Goal: Task Accomplishment & Management: Manage account settings

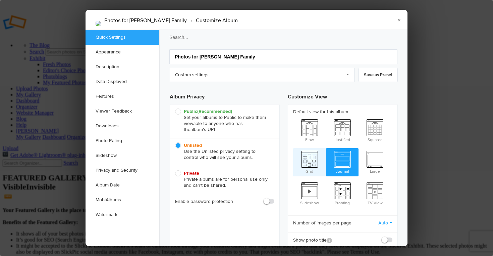
scroll to position [15, 0]
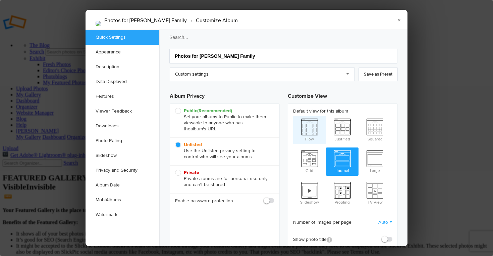
click at [310, 130] on span "Flow" at bounding box center [309, 129] width 33 height 27
click at [293, 116] on input "Flow" at bounding box center [293, 115] width 0 height 0
radio input "true"
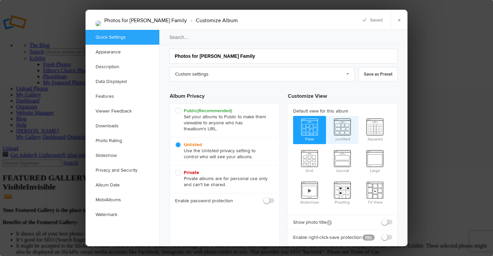
click at [343, 126] on span "Justified" at bounding box center [342, 129] width 33 height 27
click at [326, 116] on input "Justified" at bounding box center [326, 115] width 0 height 0
radio input "true"
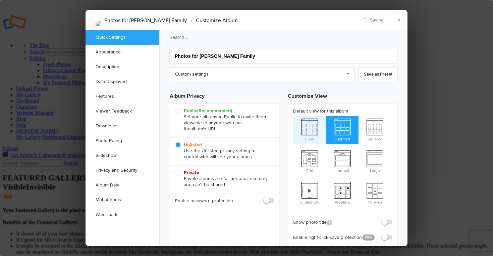
click at [317, 129] on span "Flow" at bounding box center [309, 129] width 33 height 27
click at [293, 116] on input "Flow" at bounding box center [293, 115] width 0 height 0
radio input "true"
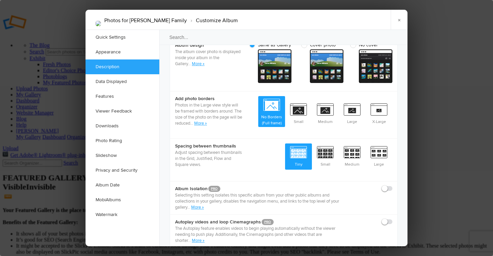
scroll to position [301, 0]
click at [322, 143] on span "Small" at bounding box center [325, 155] width 27 height 25
click at [338, 143] on input "Small" at bounding box center [338, 143] width 0 height 0
radio input "true"
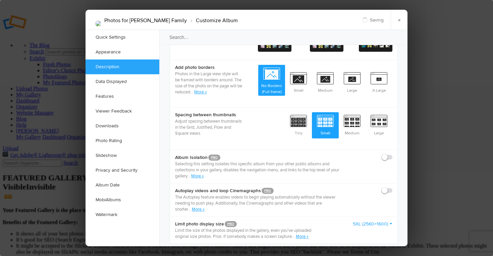
scroll to position [332, 0]
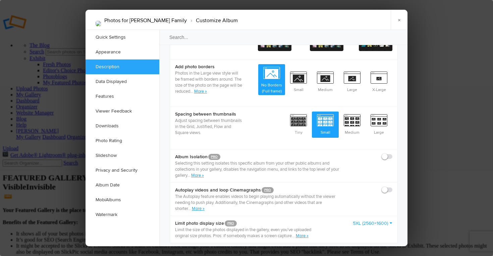
click at [392, 153] on span at bounding box center [392, 153] width 0 height 0
click at [392, 153] on input "checkbox" at bounding box center [392, 153] width 0 height 0
checkbox input "true"
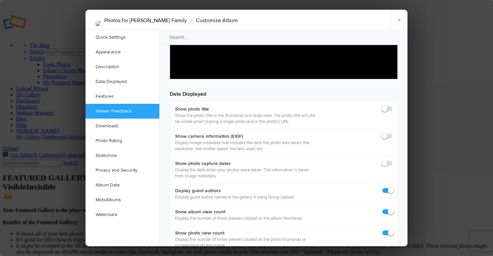
scroll to position [902, 0]
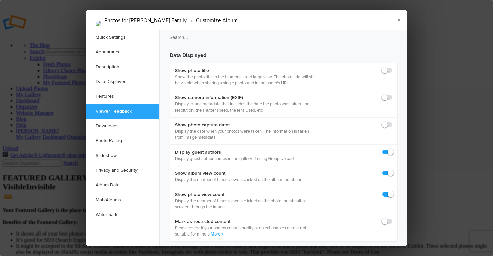
scroll to position [932, 0]
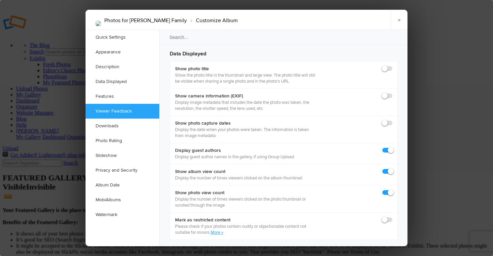
checkbox input "true"
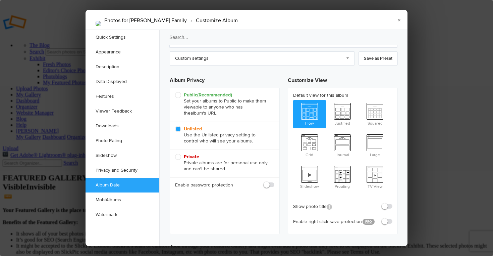
scroll to position [0, 0]
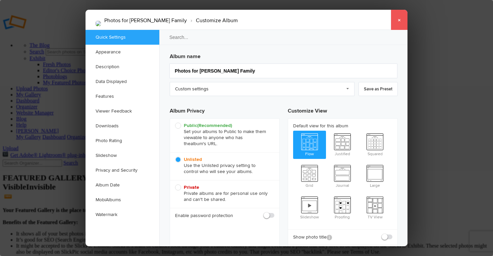
click at [398, 19] on link "×" at bounding box center [399, 20] width 17 height 20
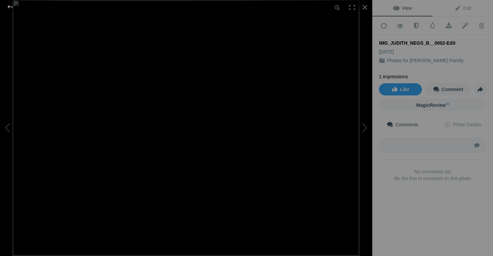
click at [9, 8] on div at bounding box center [10, 6] width 24 height 13
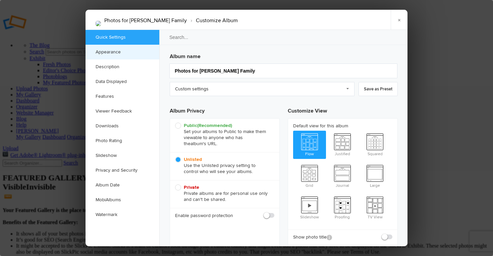
click at [114, 52] on link "Appearance" at bounding box center [123, 52] width 74 height 15
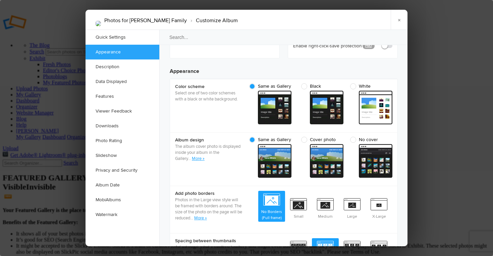
scroll to position [213, 0]
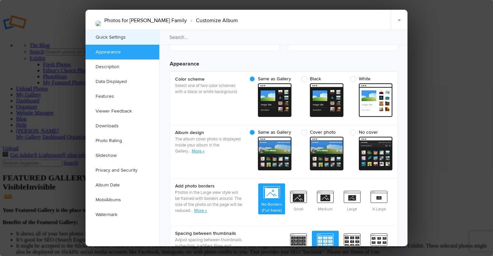
click at [112, 40] on link "Quick Settings" at bounding box center [123, 37] width 74 height 15
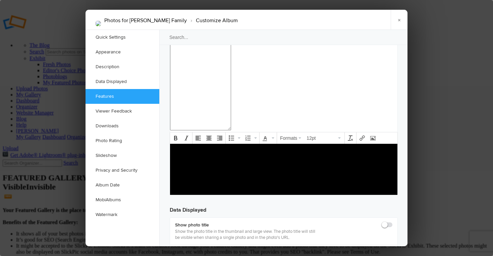
scroll to position [779, 0]
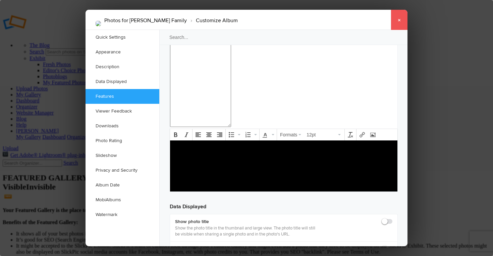
click at [401, 17] on link "×" at bounding box center [399, 20] width 17 height 20
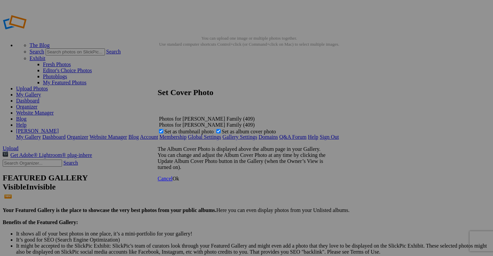
click at [179, 181] on span "Ok" at bounding box center [175, 178] width 7 height 6
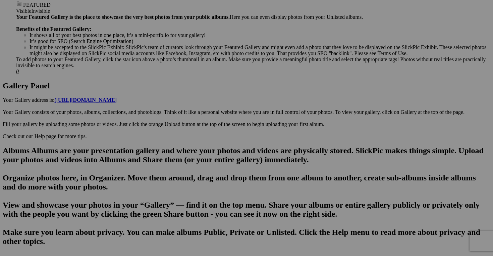
scroll to position [287, 0]
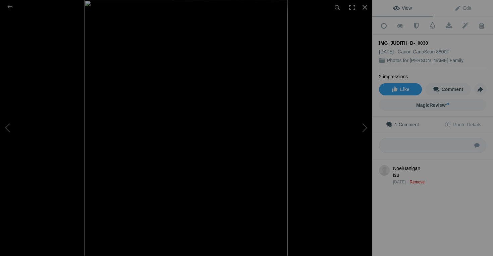
click at [420, 180] on link "Remove" at bounding box center [417, 181] width 15 height 5
click at [420, 180] on link "Confirm Removal" at bounding box center [425, 181] width 31 height 5
click at [9, 8] on div at bounding box center [10, 6] width 24 height 13
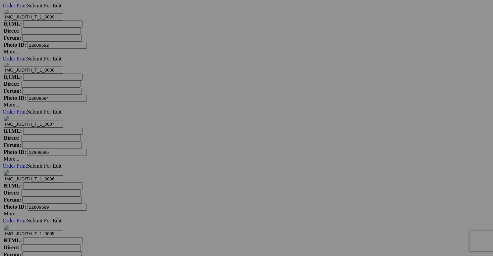
scroll to position [2665, 0]
